Goal: Navigation & Orientation: Find specific page/section

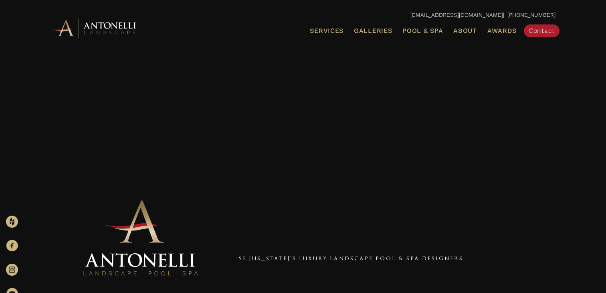
scroll to position [10, 0]
click at [376, 26] on link "Galleries" at bounding box center [372, 31] width 44 height 10
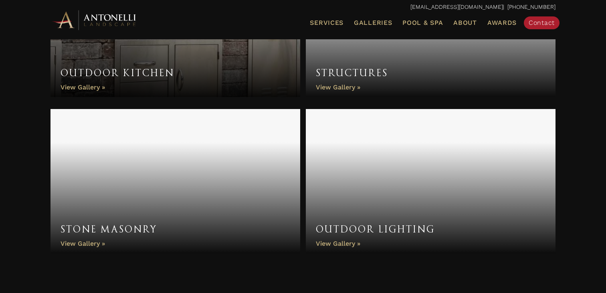
scroll to position [630, 0]
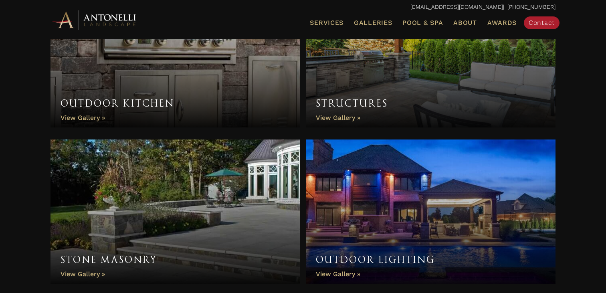
click at [118, 28] on img at bounding box center [94, 20] width 88 height 22
